Goal: Information Seeking & Learning: Learn about a topic

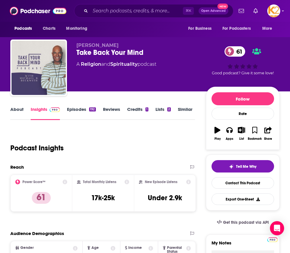
click at [18, 108] on link "About" at bounding box center [16, 114] width 13 height 14
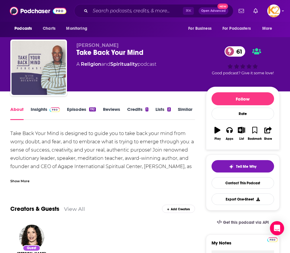
click at [21, 182] on div "Show More" at bounding box center [19, 181] width 19 height 6
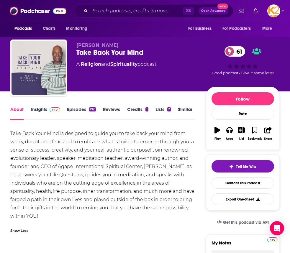
drag, startPoint x: 25, startPoint y: 217, endPoint x: 9, endPoint y: 134, distance: 83.8
copy div "Take Back Your Mind is designed to guide you to take back your mind from worry,…"
click at [116, 11] on input "Search podcasts, credits, & more..." at bounding box center [136, 10] width 93 height 9
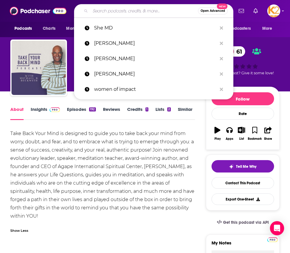
paste input "The Light [PERSON_NAME] Show"
type input "The Light [PERSON_NAME] Show"
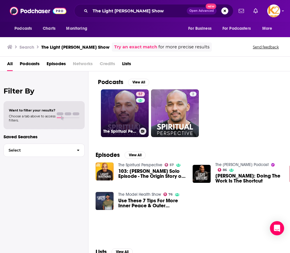
click at [121, 97] on link "57 The Spiritual Perspective" at bounding box center [125, 113] width 48 height 48
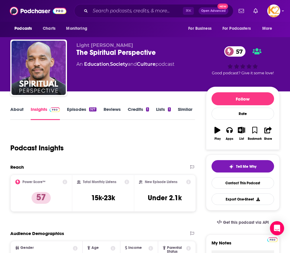
click at [13, 109] on link "About" at bounding box center [16, 114] width 13 height 14
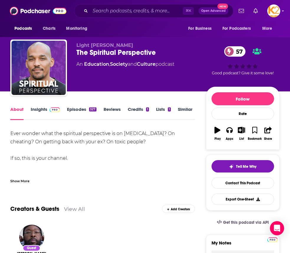
click at [24, 182] on div "Show More" at bounding box center [19, 181] width 19 height 6
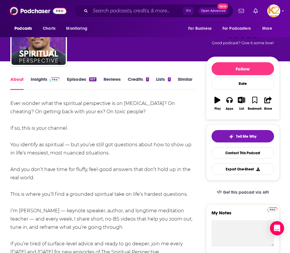
scroll to position [30, 0]
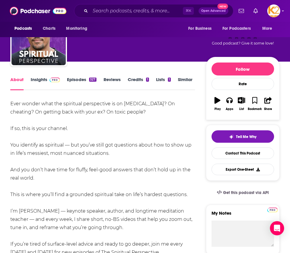
click at [75, 81] on link "Episodes 327" at bounding box center [81, 84] width 29 height 14
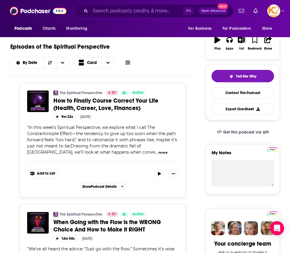
scroll to position [93, 0]
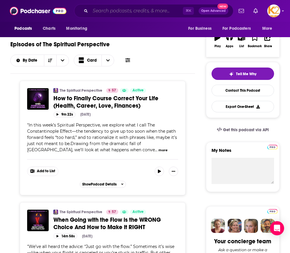
click at [108, 12] on input "Search podcasts, credits, & more..." at bounding box center [136, 10] width 93 height 9
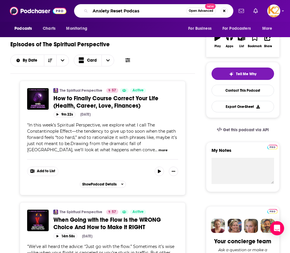
type input "Anxiety Reset Podcast"
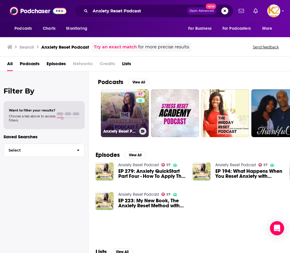
click at [119, 109] on link "57 Anxiety Reset Podcast" at bounding box center [125, 113] width 48 height 48
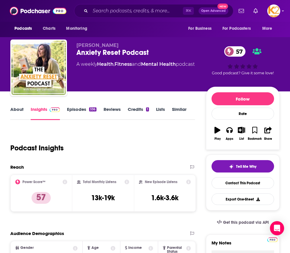
click at [14, 108] on link "About" at bounding box center [16, 114] width 13 height 14
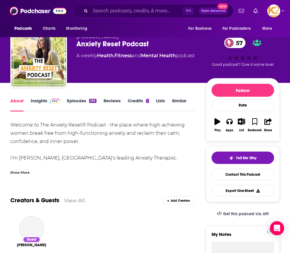
scroll to position [14, 0]
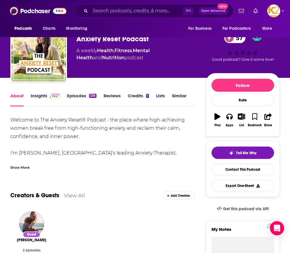
click at [19, 167] on div "Show More" at bounding box center [19, 167] width 19 height 6
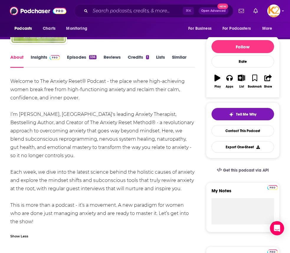
scroll to position [53, 0]
